Goal: Information Seeking & Learning: Compare options

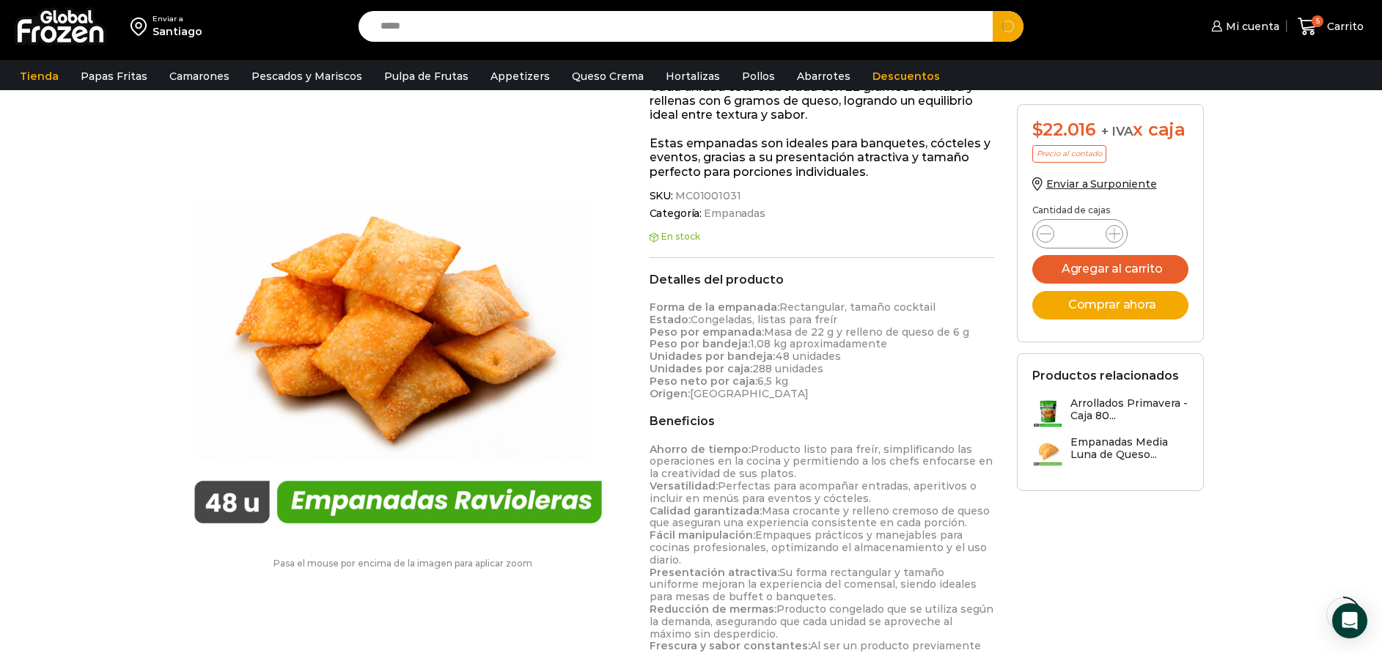
click at [993, 11] on button "Search" at bounding box center [1008, 26] width 31 height 31
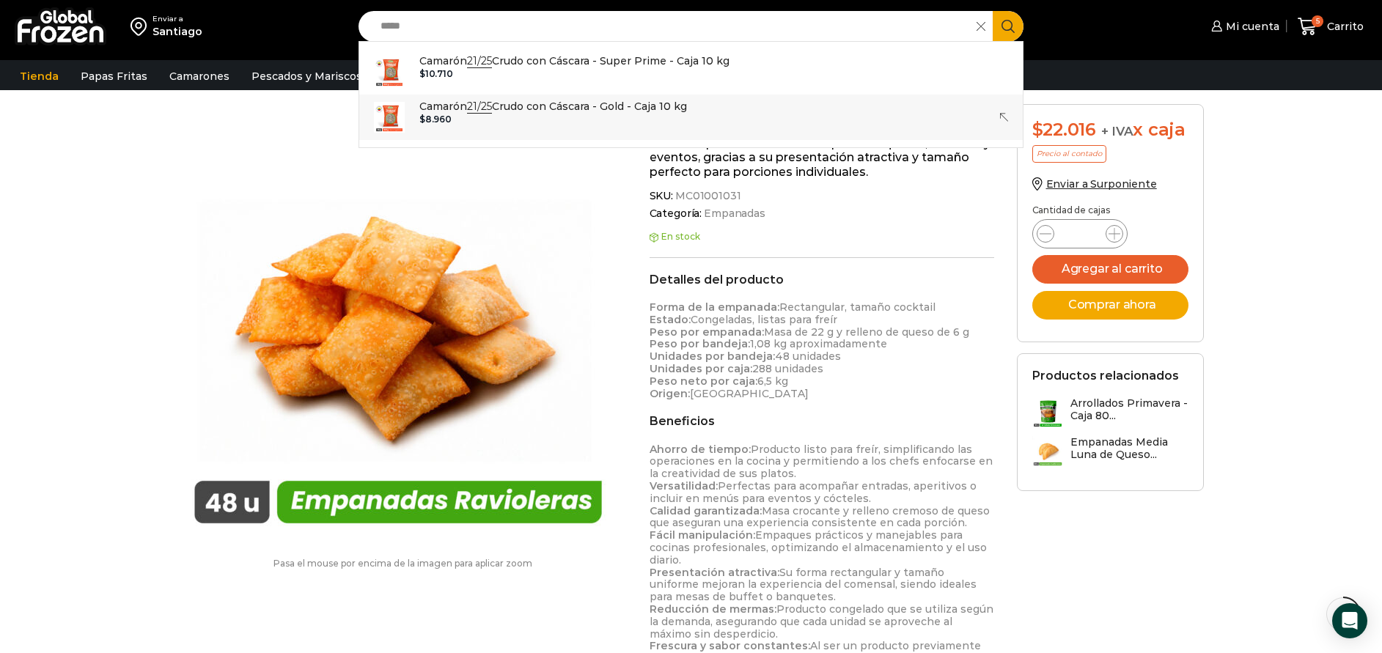
click at [591, 103] on p "Camarón 21/25 Crudo con Cáscara - Gold - Caja 10 kg" at bounding box center [553, 106] width 268 height 16
type input "**********"
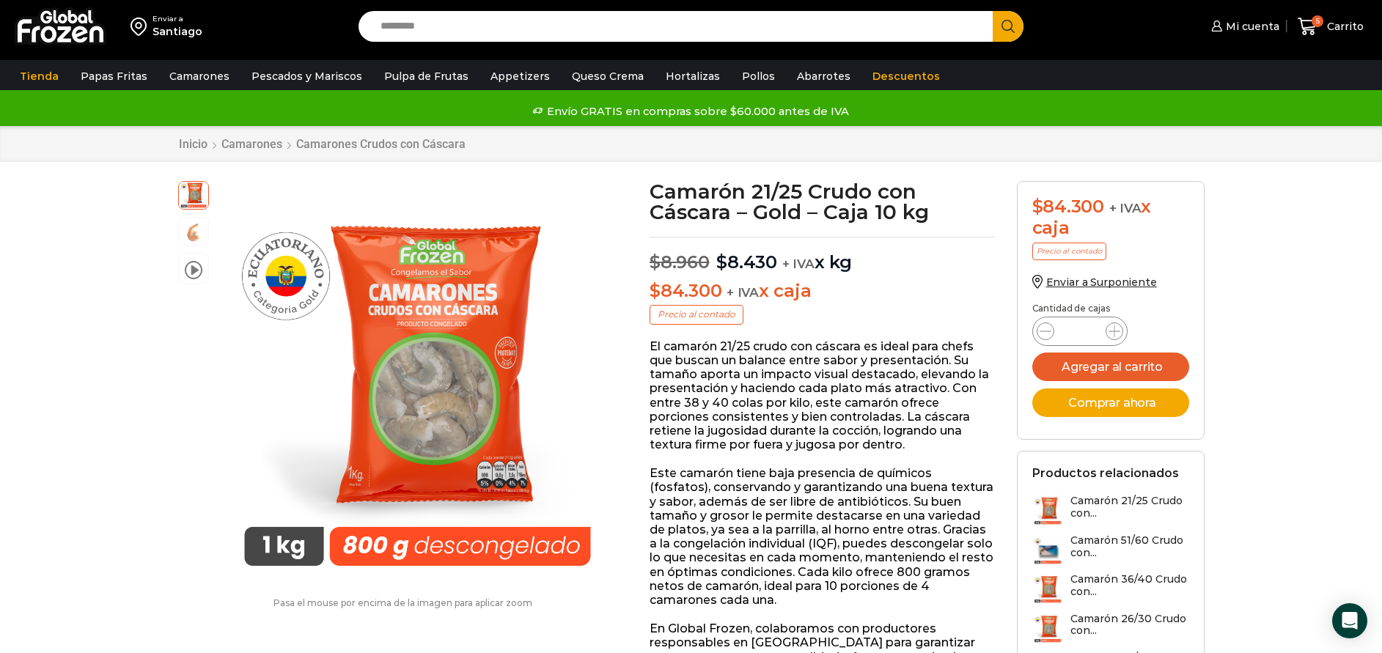
click at [431, 41] on div "Enviar a Santiago Search input Search Mi cuenta Pedidos" at bounding box center [691, 26] width 1375 height 53
click at [434, 37] on input "Search input" at bounding box center [679, 26] width 613 height 31
type input "*****"
click at [993, 11] on button "Search" at bounding box center [1008, 26] width 31 height 31
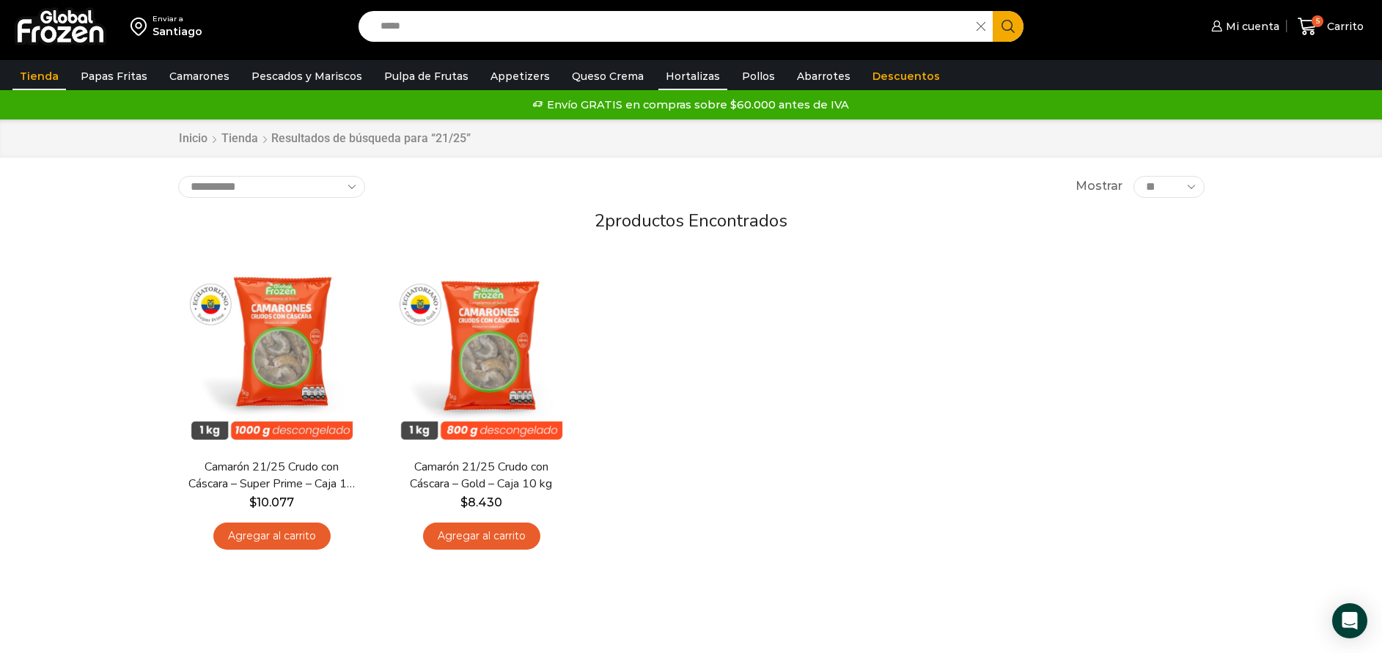
drag, startPoint x: 838, startPoint y: 568, endPoint x: 687, endPoint y: 65, distance: 525.3
click at [837, 568] on div "En stock [GEOGRAPHIC_DATA] Camarón 21/25 Crudo con Cáscara – Super Prime – Caja…" at bounding box center [691, 409] width 1049 height 320
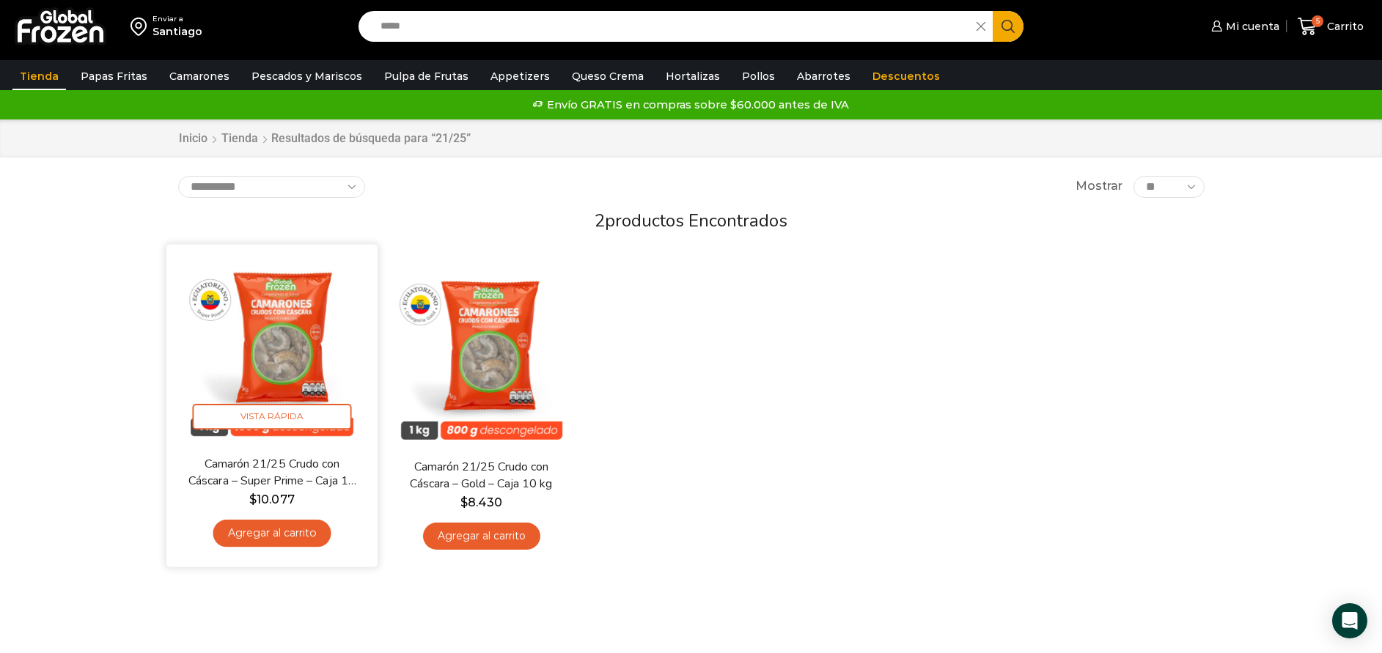
click at [312, 369] on img at bounding box center [271, 350] width 189 height 189
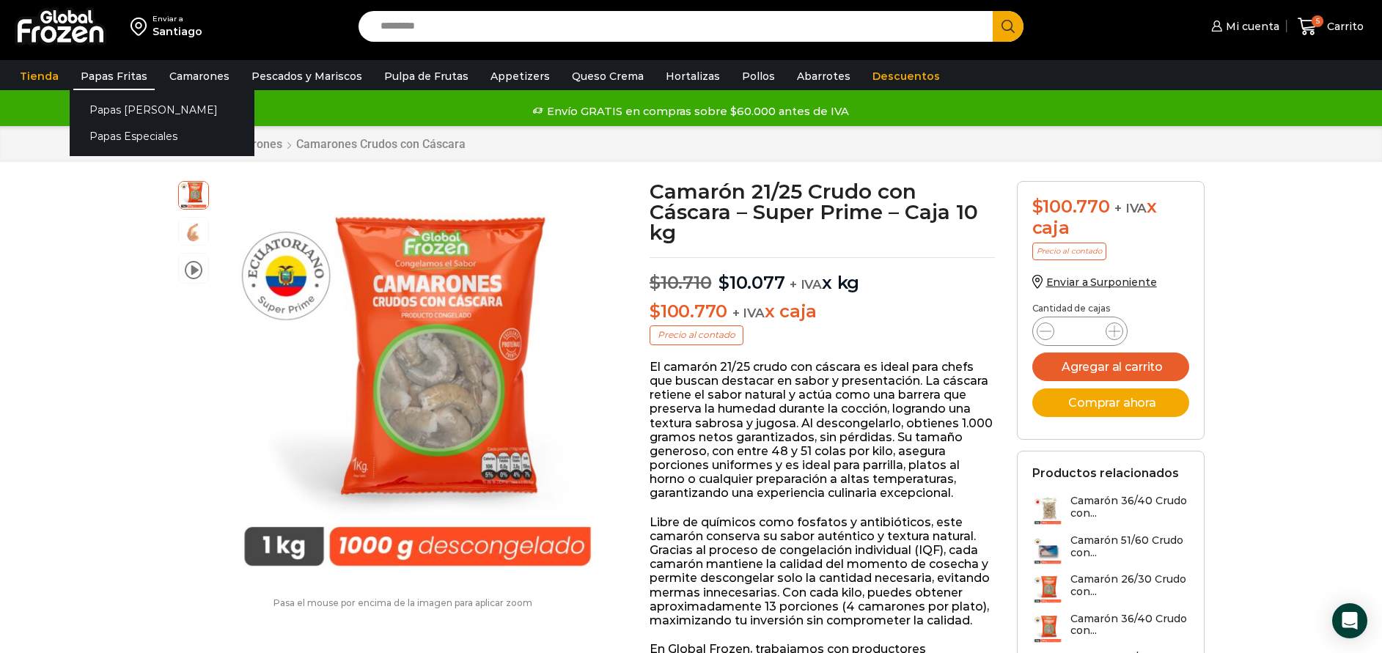
click at [120, 68] on link "Papas Fritas" at bounding box center [113, 76] width 81 height 28
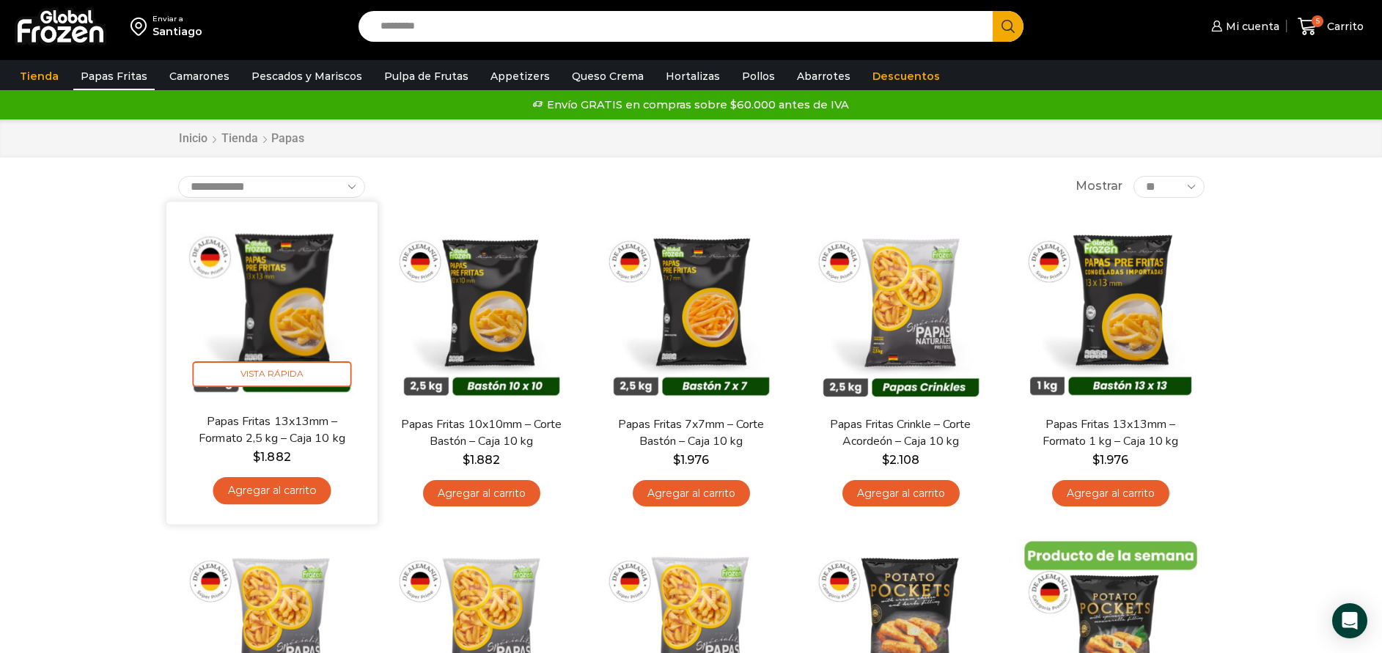
click at [279, 261] on img at bounding box center [271, 307] width 189 height 189
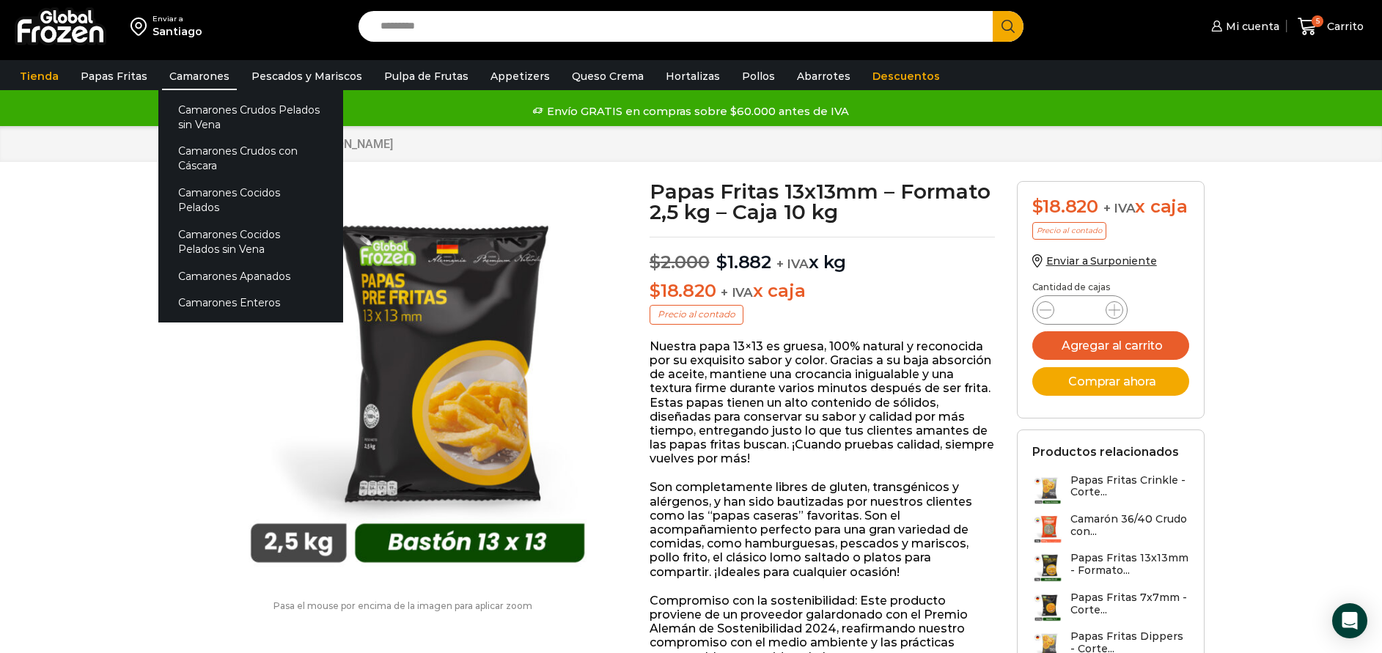
click at [209, 84] on link "Camarones" at bounding box center [199, 76] width 75 height 28
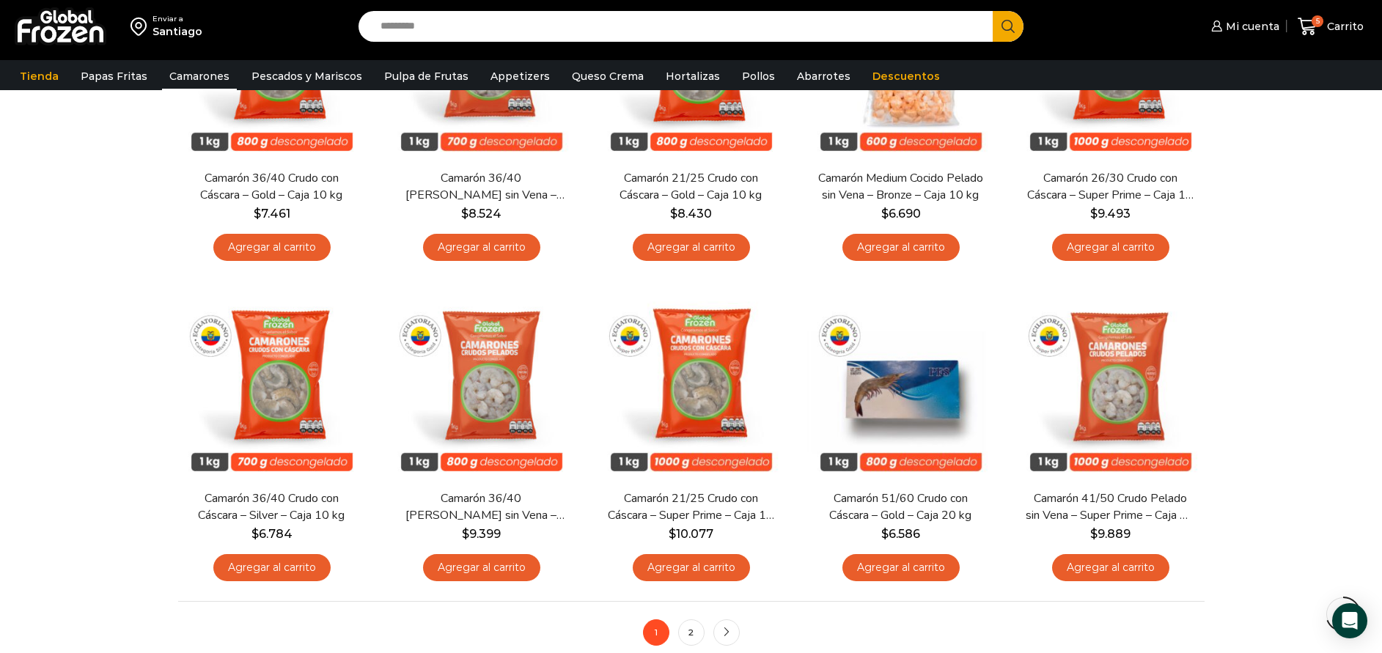
scroll to position [990, 0]
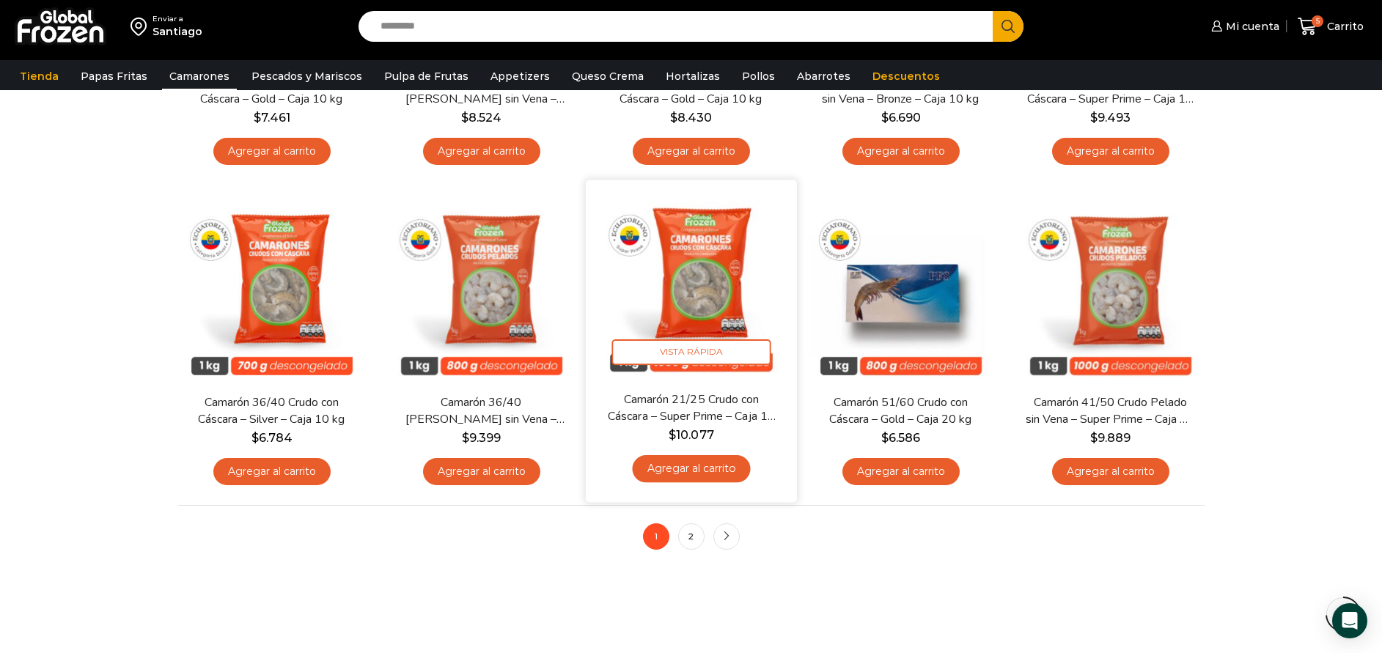
click at [719, 308] on img at bounding box center [691, 285] width 189 height 189
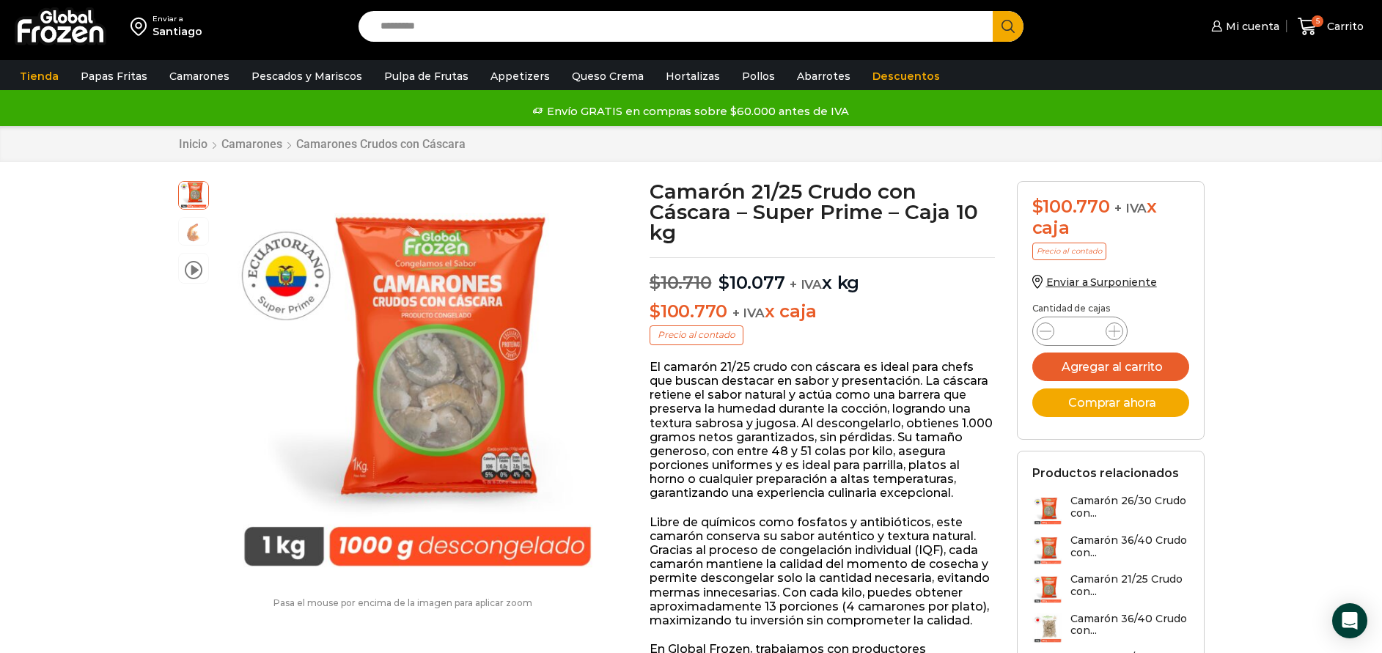
click at [595, 32] on input "Search input" at bounding box center [679, 26] width 613 height 31
type input "**"
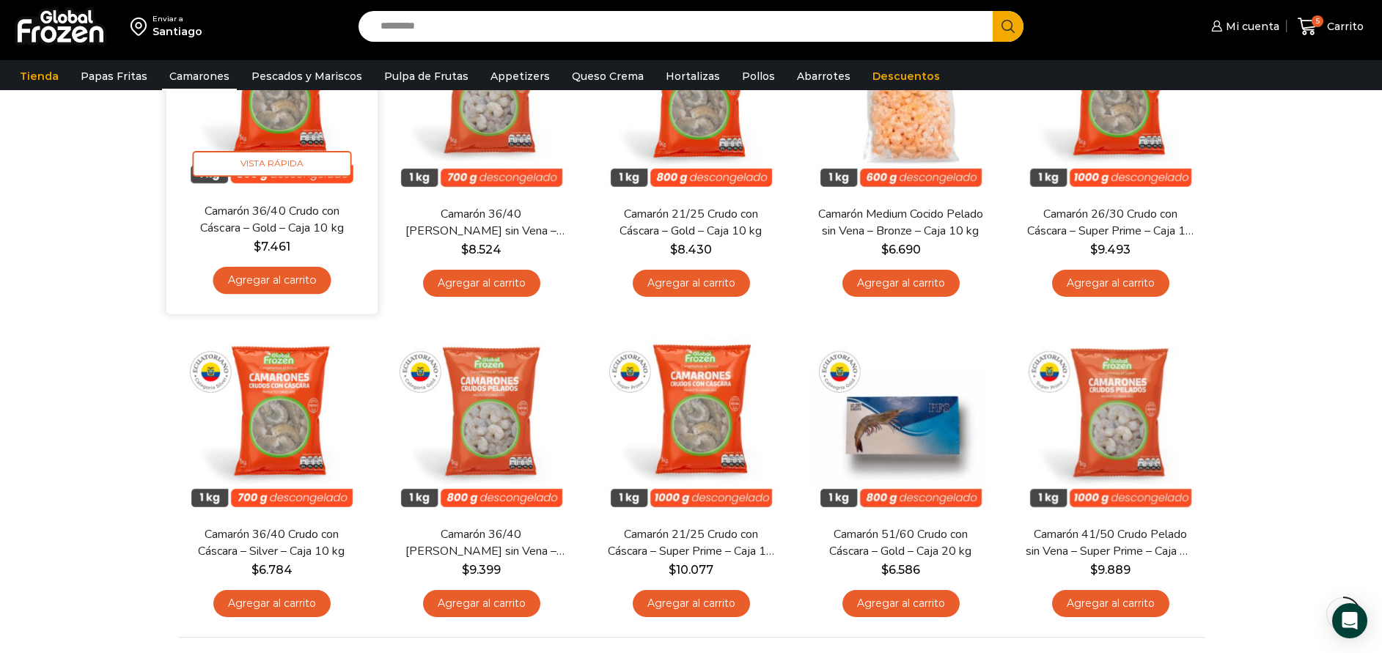
scroll to position [770, 0]
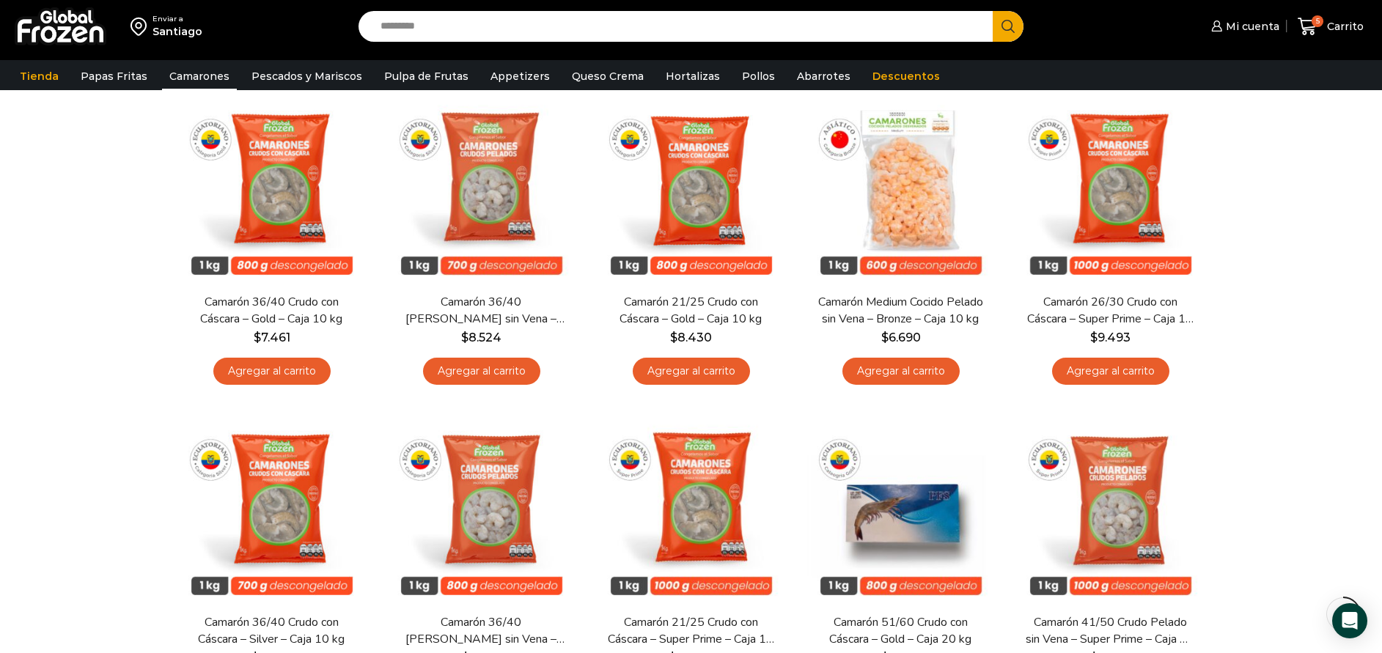
click at [755, 29] on input "Search input" at bounding box center [679, 26] width 613 height 31
type input "*****"
click at [993, 11] on button "Search" at bounding box center [1008, 26] width 31 height 31
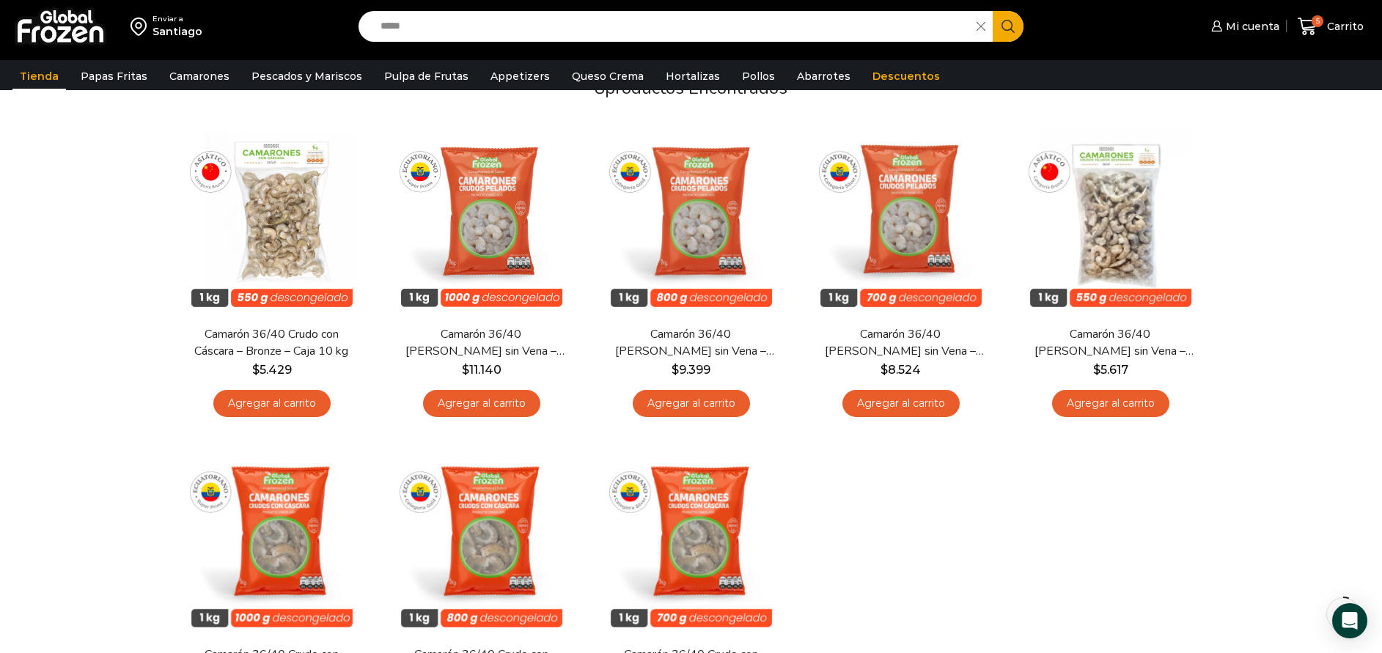
scroll to position [220, 0]
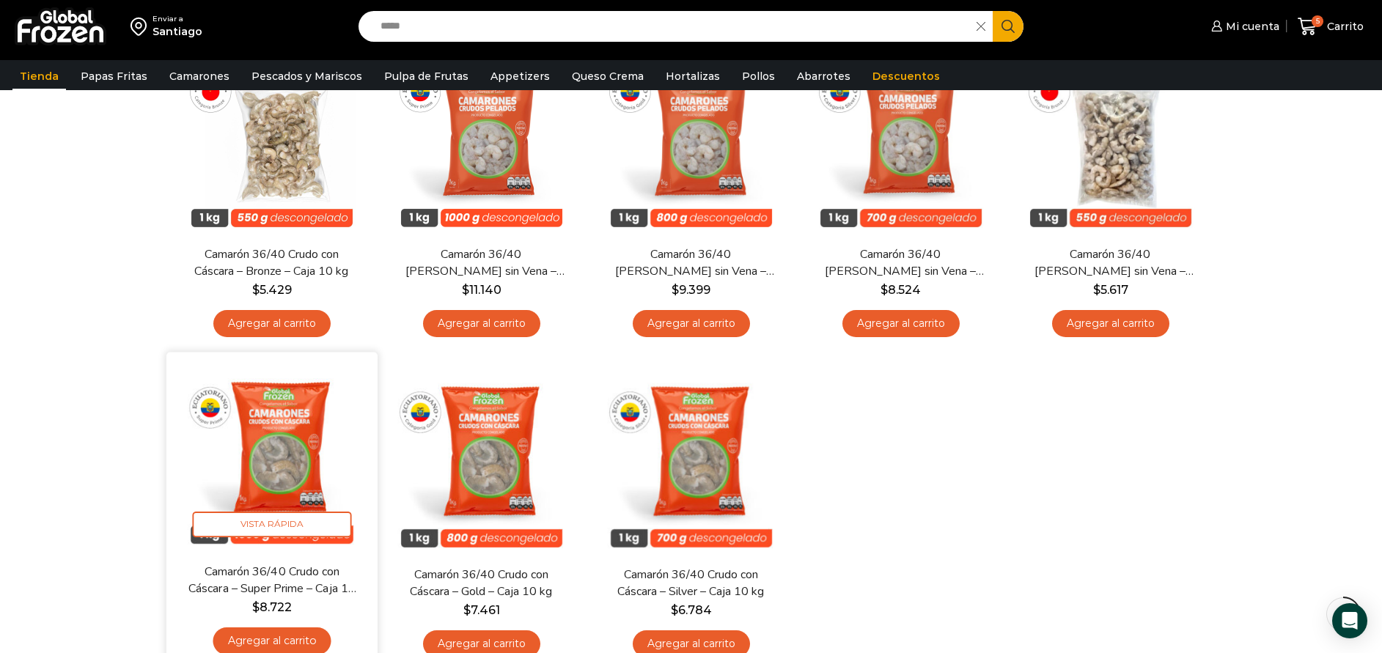
click at [263, 444] on img at bounding box center [271, 458] width 189 height 189
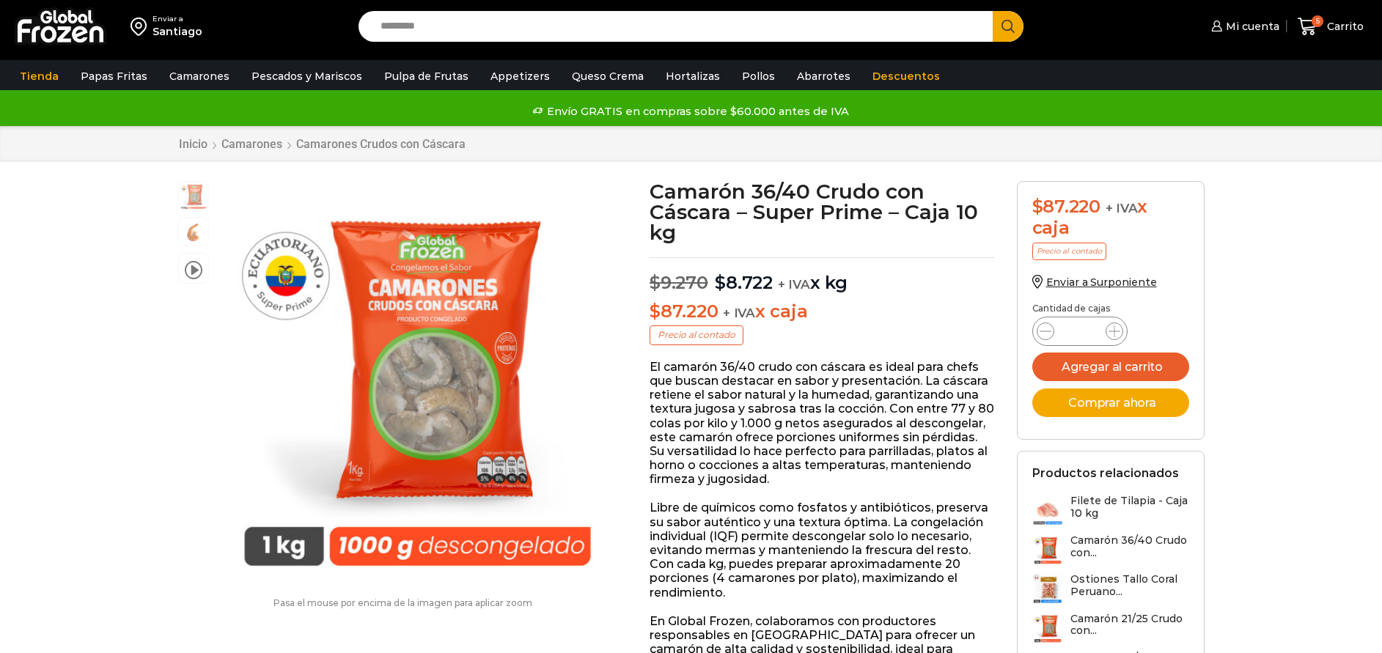
scroll to position [1, 0]
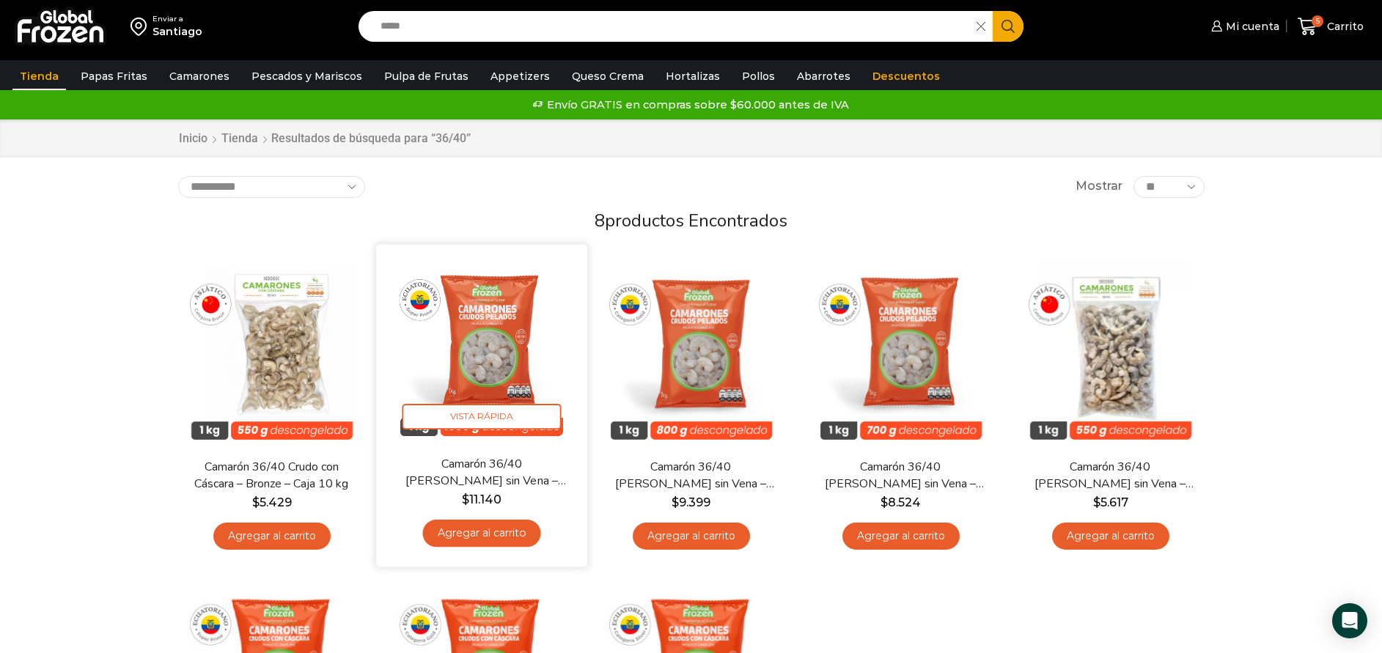
click at [516, 383] on img at bounding box center [481, 350] width 189 height 189
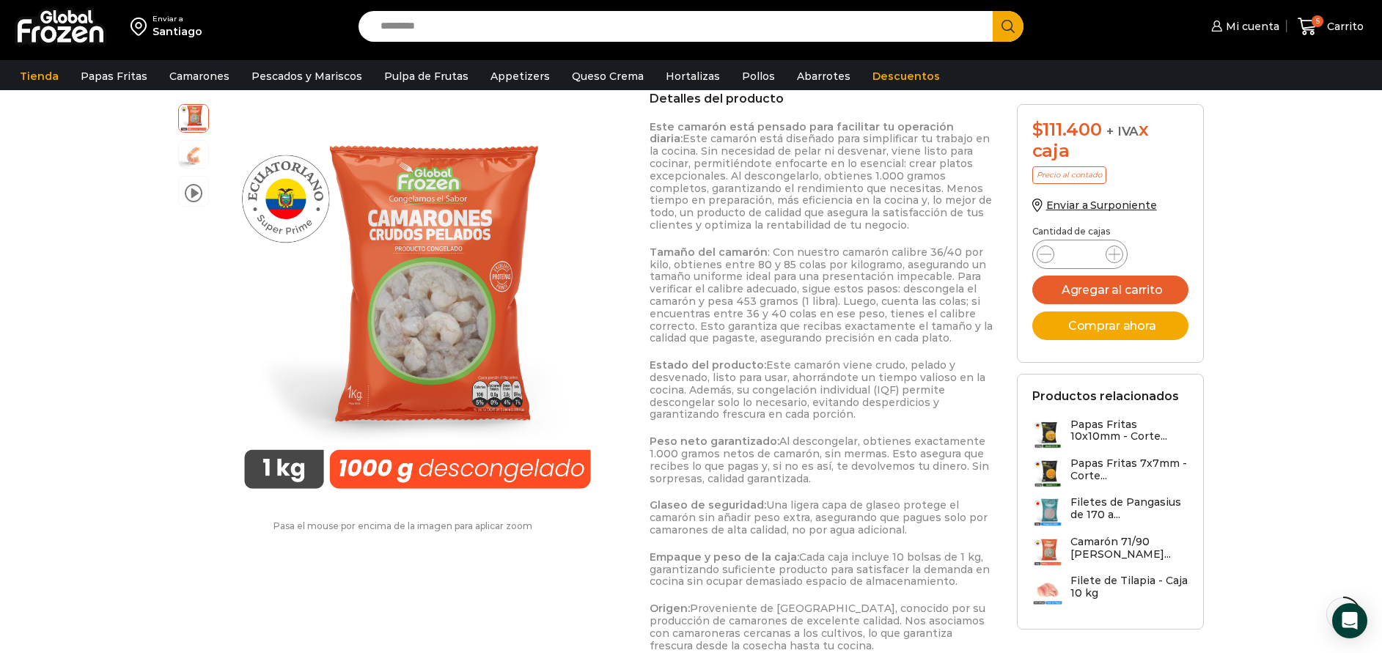
scroll to position [770, 0]
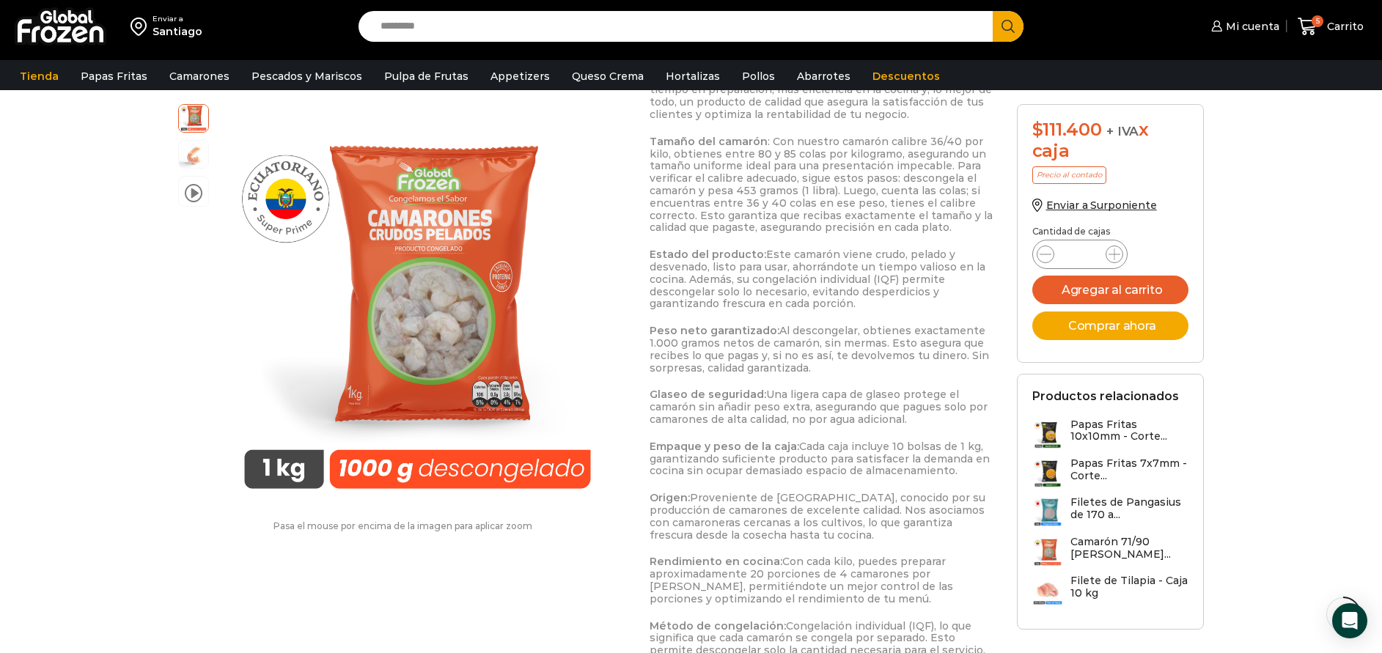
click at [439, 38] on input "Search input" at bounding box center [679, 26] width 613 height 31
type input "******"
click at [993, 11] on button "Search" at bounding box center [1008, 26] width 31 height 31
